Goal: Transaction & Acquisition: Book appointment/travel/reservation

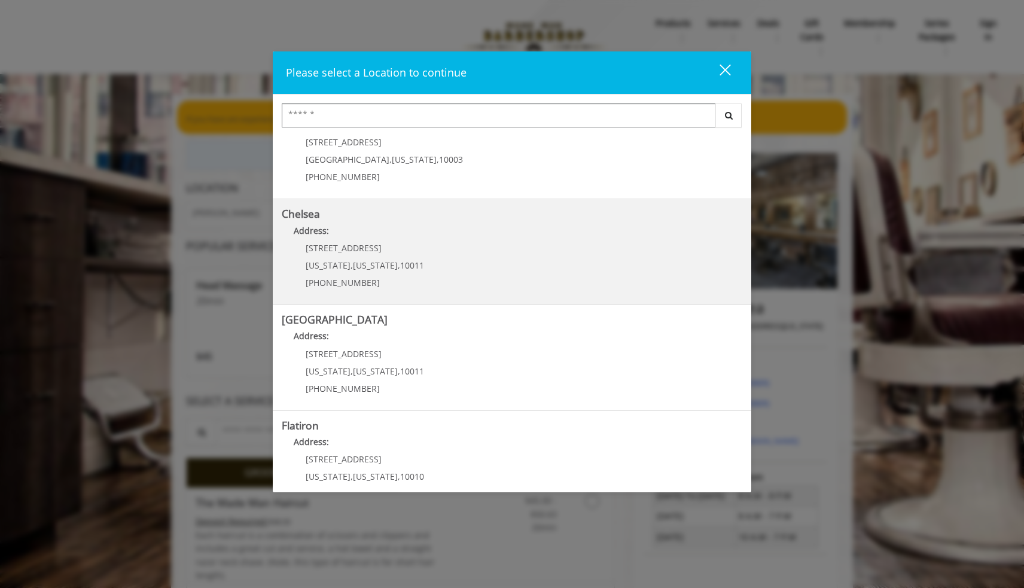
scroll to position [42, 0]
click at [413, 257] on div "[STREET_ADDRESS][US_STATE][US_STATE] (917) 639-3902" at bounding box center [356, 267] width 148 height 52
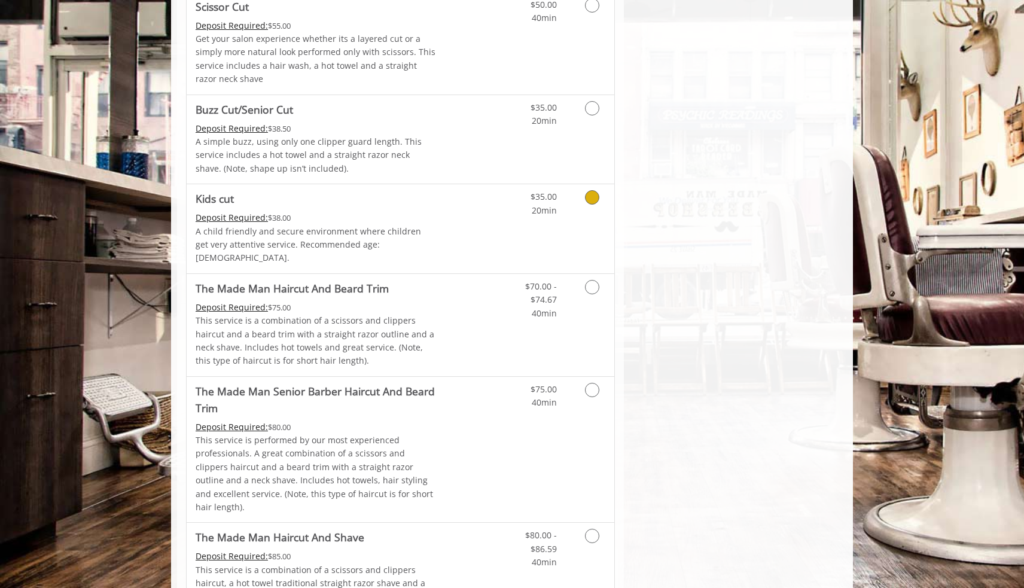
scroll to position [814, 0]
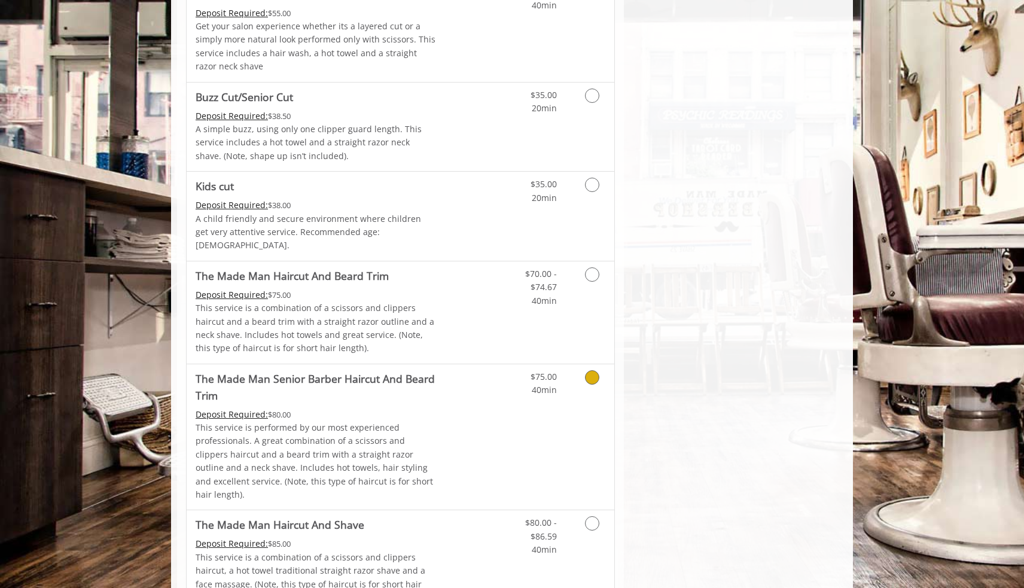
click at [592, 370] on icon "Grooming services" at bounding box center [592, 377] width 14 height 14
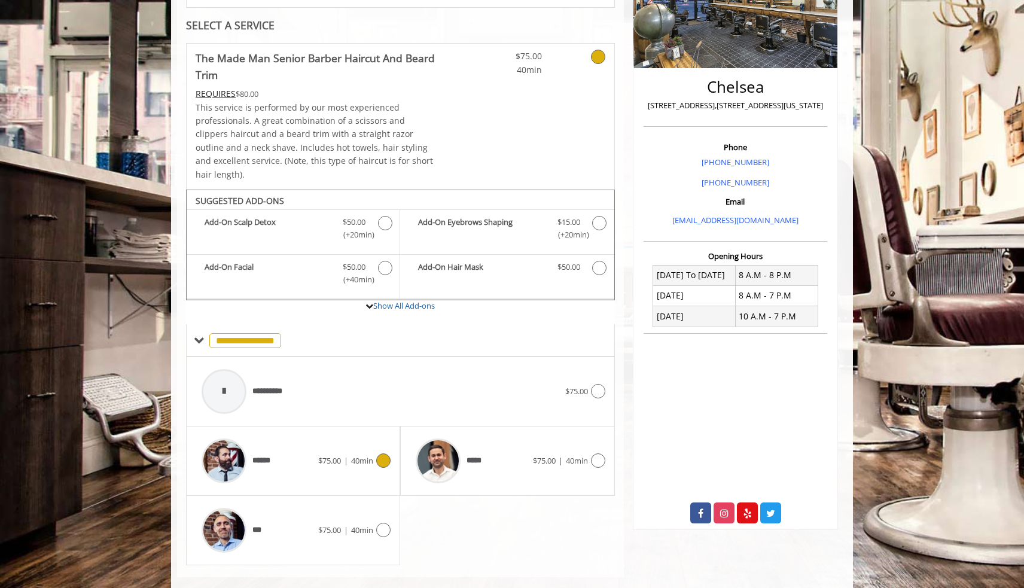
click at [380, 453] on icon at bounding box center [383, 460] width 14 height 14
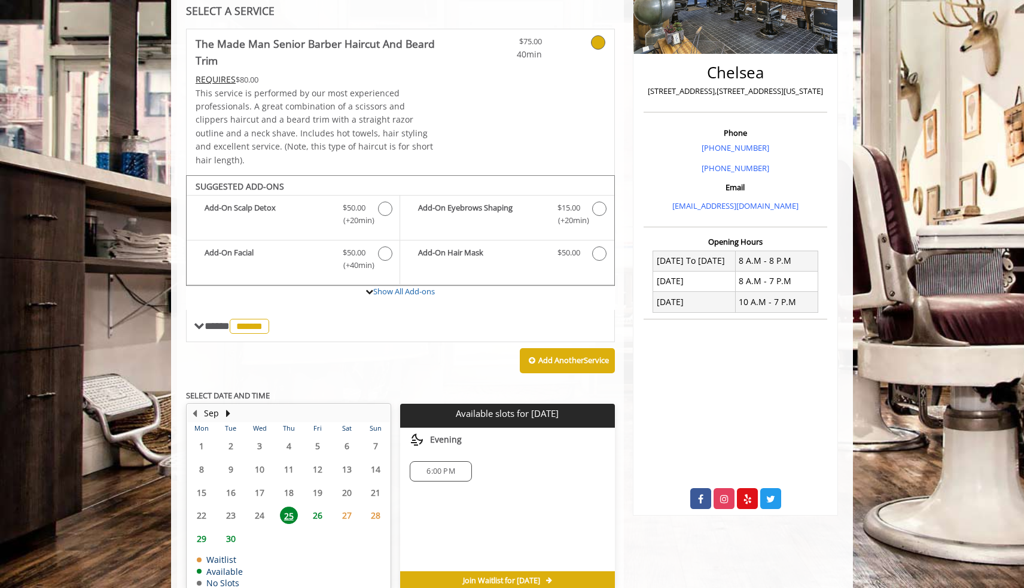
scroll to position [276, 0]
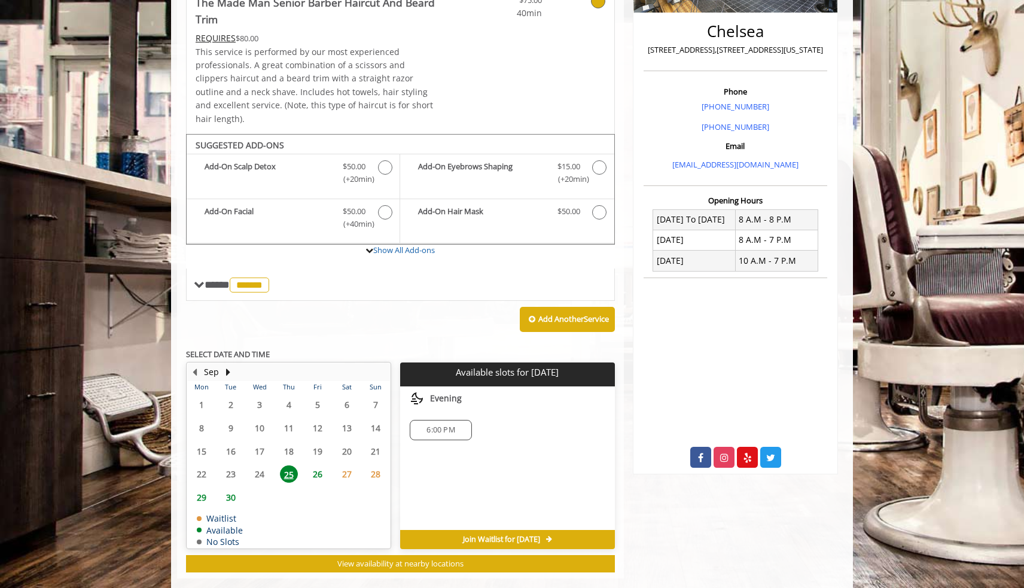
click at [202, 489] on span "29" at bounding box center [202, 497] width 18 height 17
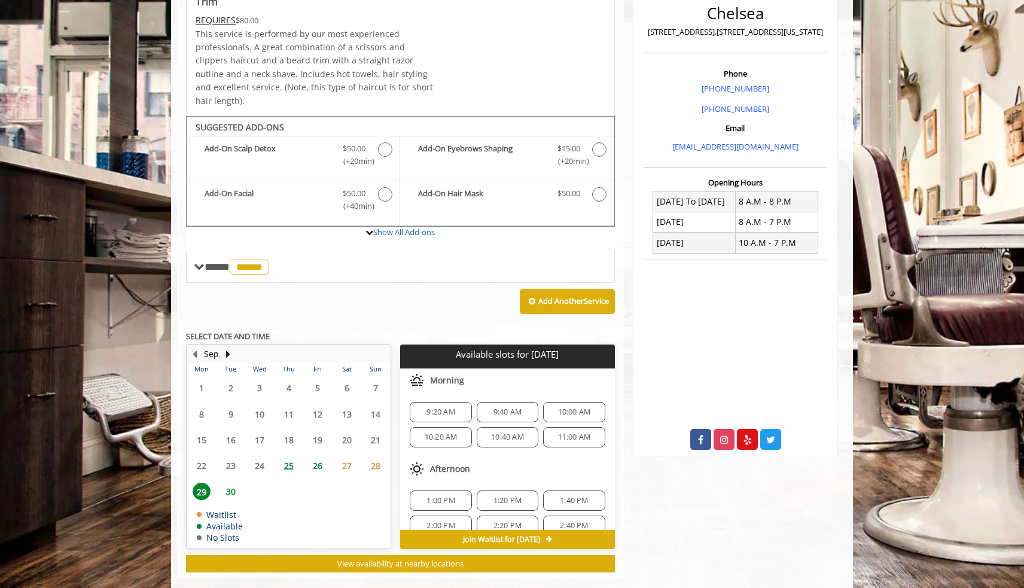
click at [318, 457] on span "26" at bounding box center [318, 465] width 18 height 17
click at [345, 457] on span "27" at bounding box center [347, 465] width 18 height 17
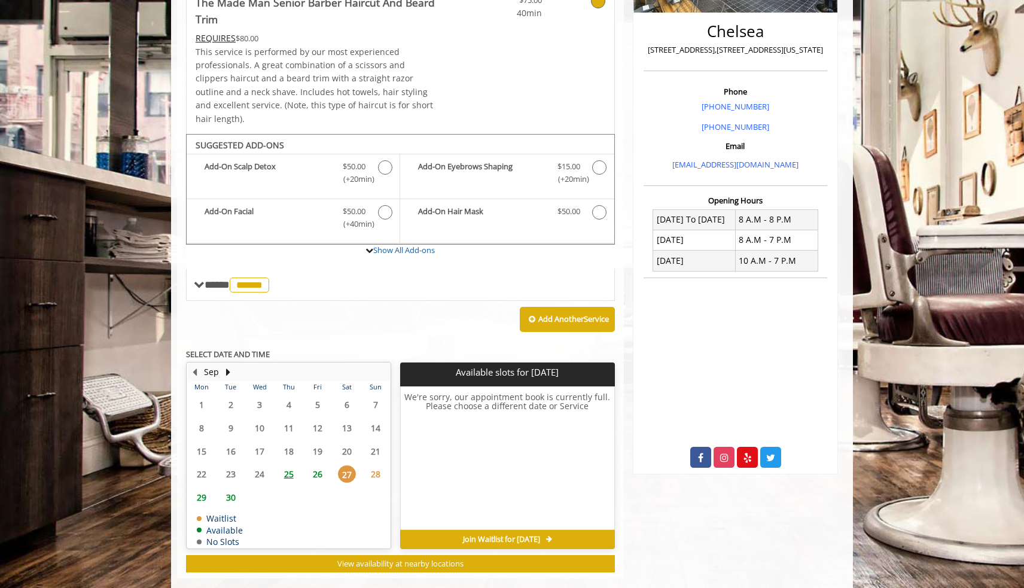
click at [205, 489] on span "29" at bounding box center [202, 497] width 18 height 17
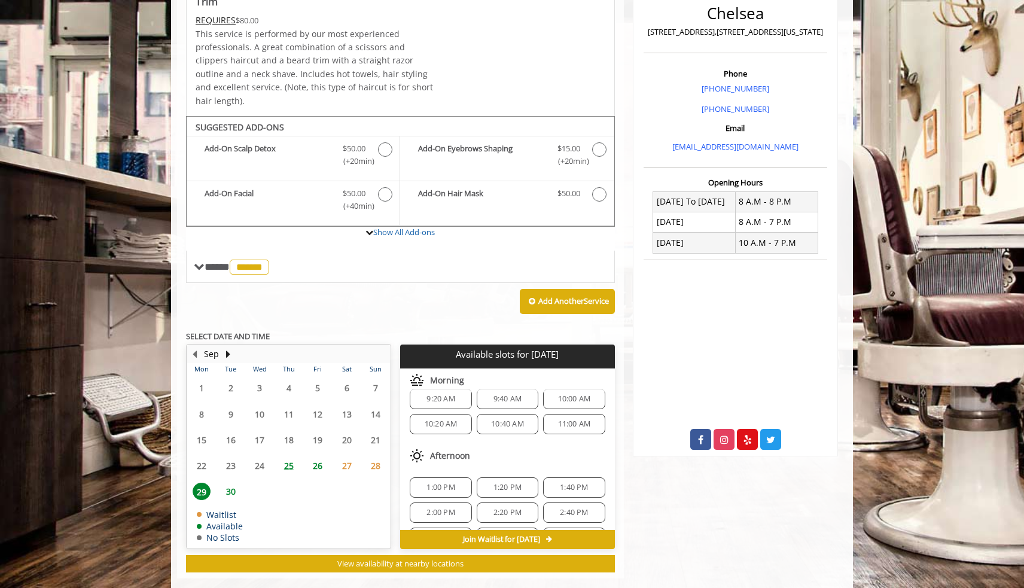
scroll to position [12, 0]
